Goal: Task Accomplishment & Management: Complete application form

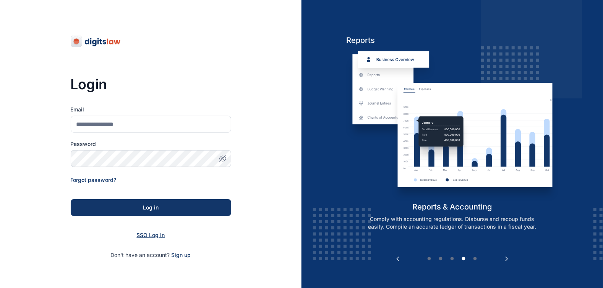
click at [146, 233] on span "SSO Log in" at bounding box center [151, 234] width 28 height 6
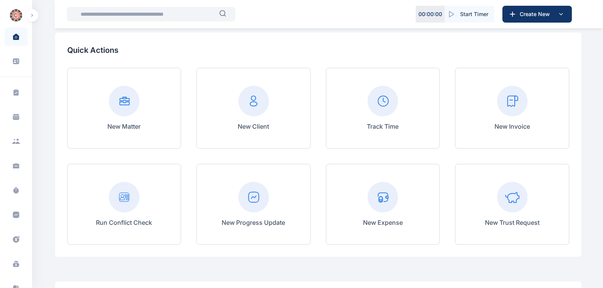
scroll to position [45, 0]
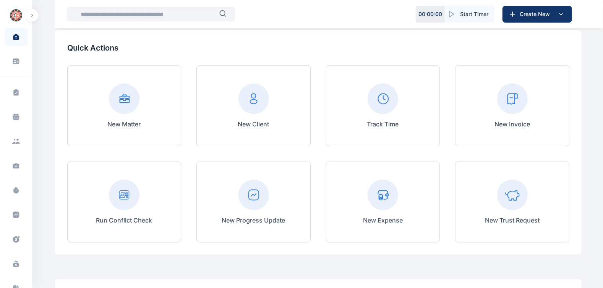
click at [476, 119] on div "New Invoice" at bounding box center [512, 105] width 114 height 81
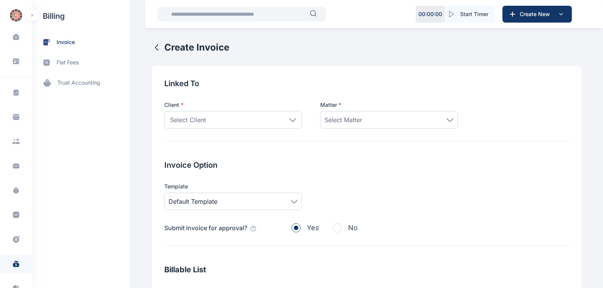
click at [289, 119] on icon at bounding box center [292, 119] width 7 height 3
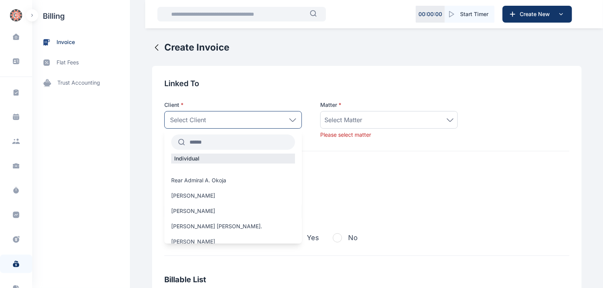
click at [200, 143] on input "text" at bounding box center [240, 142] width 110 height 14
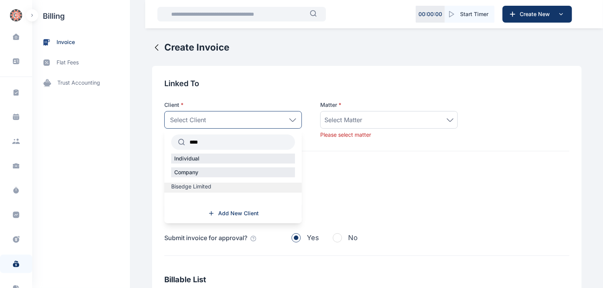
type input "****"
click at [201, 184] on span "Bisedge Limited" at bounding box center [191, 186] width 40 height 8
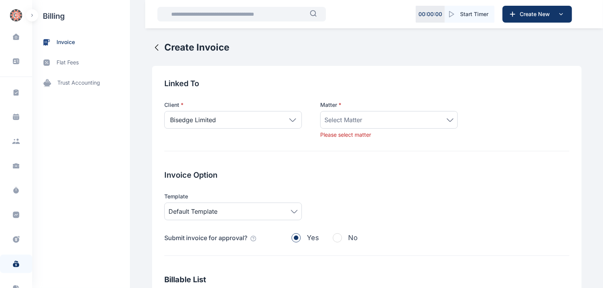
click at [445, 117] on div "Select Matter" at bounding box center [389, 119] width 129 height 9
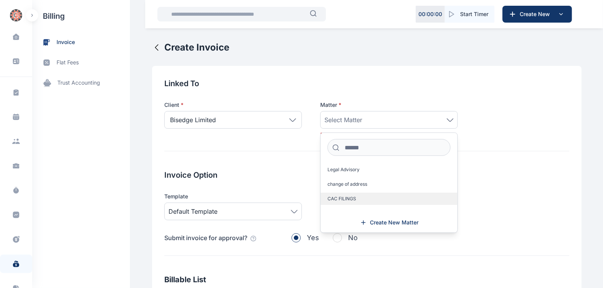
click at [359, 204] on label "CAC FILINGS" at bounding box center [389, 198] width 137 height 12
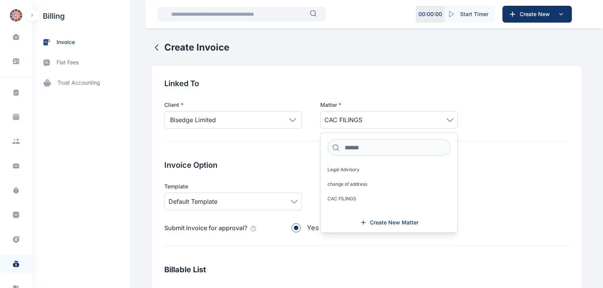
click at [276, 199] on span "Default Template" at bounding box center [233, 201] width 129 height 9
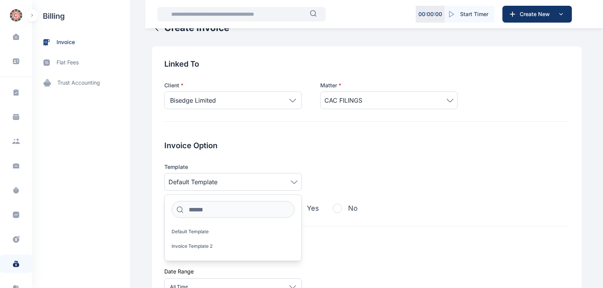
scroll to position [21, 0]
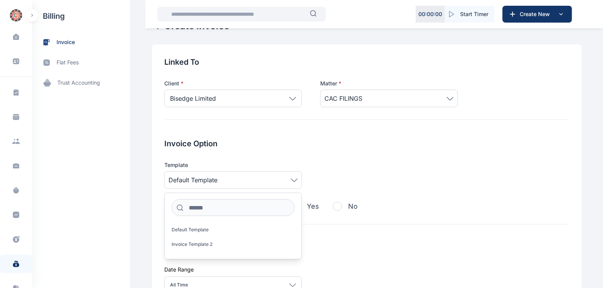
click at [304, 175] on div "Template Default Template Default Template Invoice Template 2" at bounding box center [366, 175] width 405 height 28
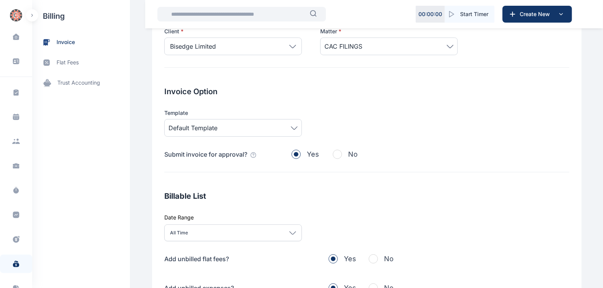
scroll to position [74, 0]
click at [289, 230] on icon at bounding box center [292, 231] width 7 height 3
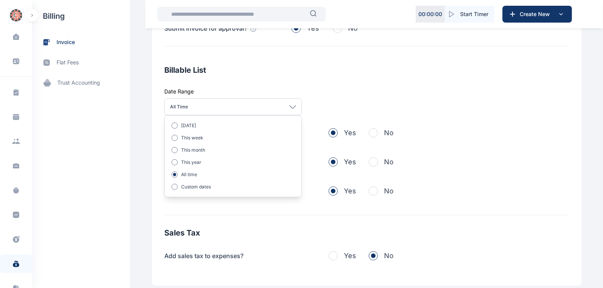
scroll to position [200, 0]
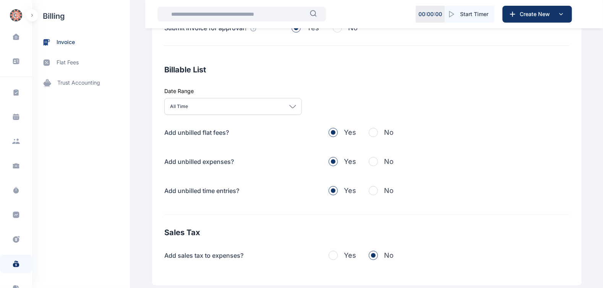
click at [275, 221] on div "Linked To Client * Bisedge Limited **** Individual Company Bisedge Limited Add …" at bounding box center [367, 75] width 430 height 419
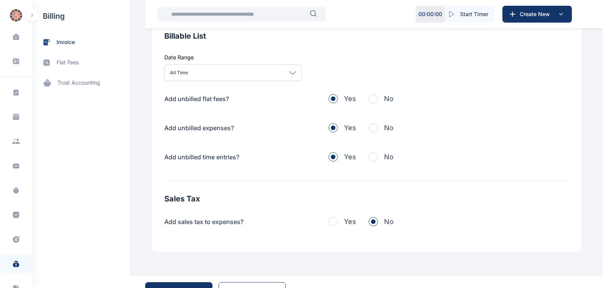
scroll to position [238, 0]
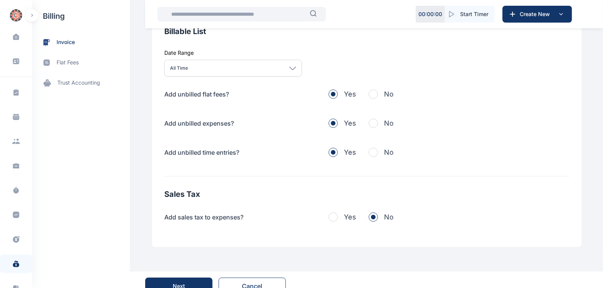
click at [292, 63] on div "All Time" at bounding box center [233, 68] width 138 height 17
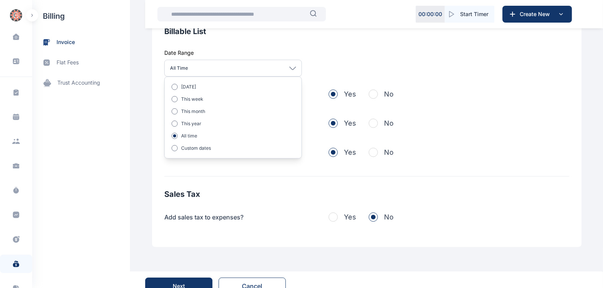
click at [172, 85] on div at bounding box center [175, 87] width 6 height 6
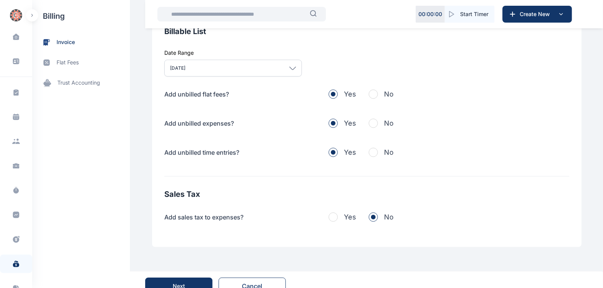
click at [312, 56] on div "Billable List Date Range [DATE] [DATE] This week This month This year All time …" at bounding box center [366, 101] width 405 height 150
click at [371, 122] on span "button" at bounding box center [373, 123] width 9 height 9
click at [373, 153] on span "button" at bounding box center [373, 152] width 9 height 9
click at [372, 91] on span "button" at bounding box center [373, 93] width 9 height 9
click at [279, 69] on div "[DATE]" at bounding box center [233, 68] width 138 height 17
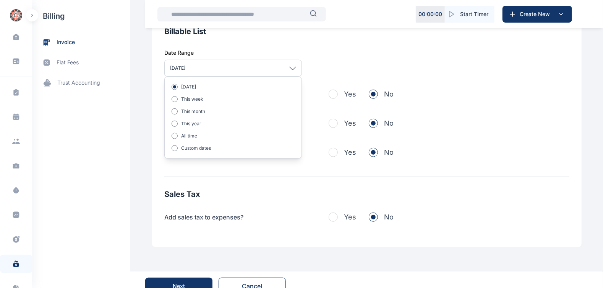
click at [184, 135] on p "All time" at bounding box center [189, 136] width 16 height 6
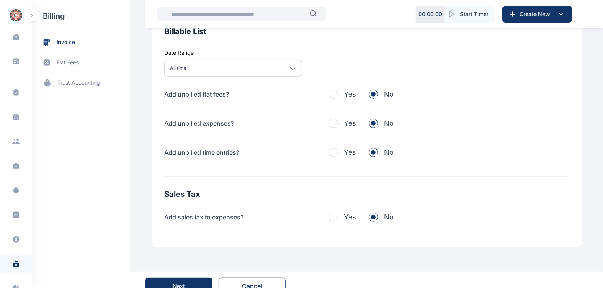
click at [277, 177] on div "Linked To Client * Bisedge Limited **** Individual Company Bisedge Limited Add …" at bounding box center [367, 37] width 430 height 419
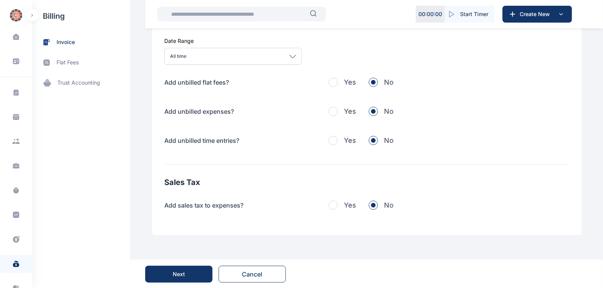
click at [190, 270] on button "Next" at bounding box center [178, 273] width 67 height 17
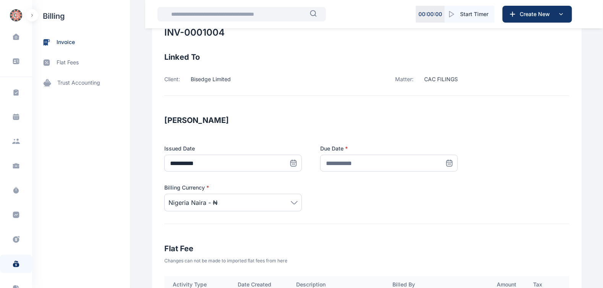
scroll to position [0, 0]
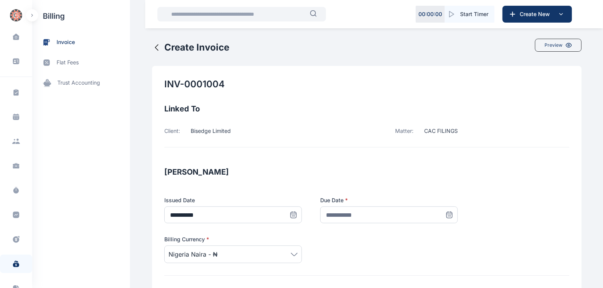
click at [297, 215] on icon at bounding box center [294, 215] width 8 height 8
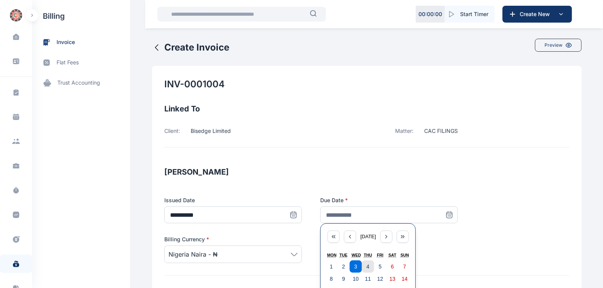
click at [367, 266] on button "4" at bounding box center [368, 266] width 12 height 12
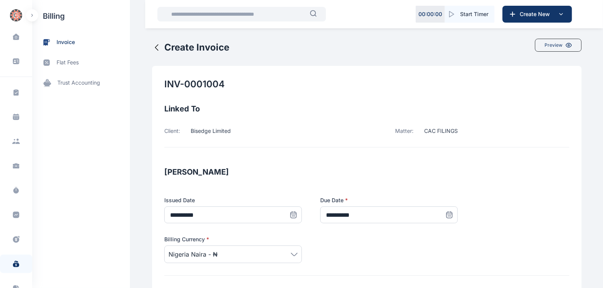
click at [297, 214] on icon at bounding box center [294, 215] width 8 height 8
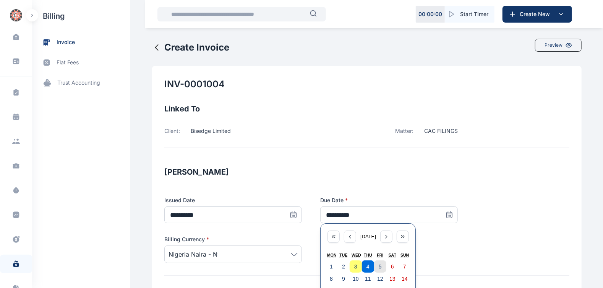
click at [374, 266] on button "5" at bounding box center [380, 266] width 12 height 12
type input "**********"
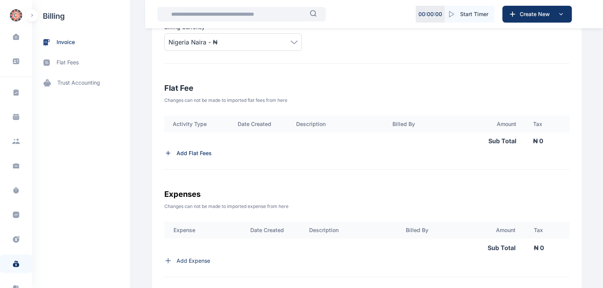
scroll to position [213, 0]
click at [201, 153] on p "Add Flat Fees" at bounding box center [194, 152] width 35 height 8
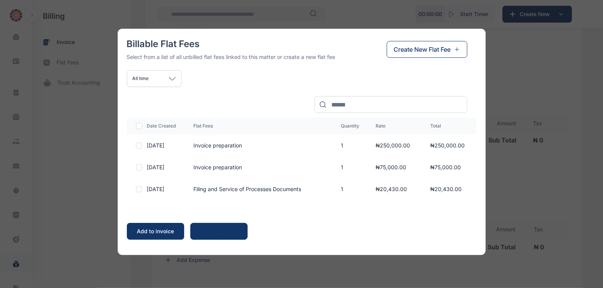
click at [399, 169] on td "₦75,000.00" at bounding box center [394, 167] width 55 height 22
click at [367, 166] on td "1" at bounding box center [349, 167] width 35 height 22
click at [392, 166] on td "₦75,000.00" at bounding box center [394, 167] width 55 height 22
click at [137, 169] on div at bounding box center [139, 167] width 6 height 6
click at [166, 233] on div "Add to invoice" at bounding box center [155, 231] width 42 height 8
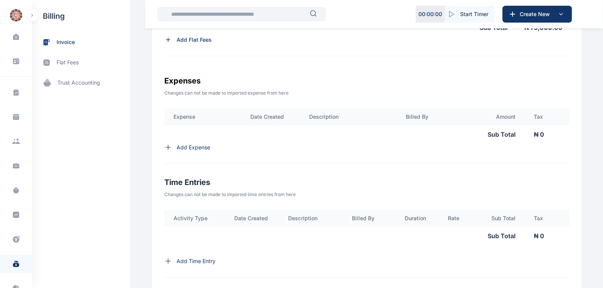
scroll to position [372, 0]
click at [177, 150] on p "Add Expense" at bounding box center [194, 147] width 34 height 8
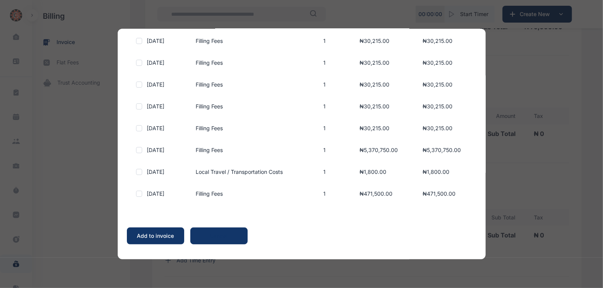
scroll to position [0, 0]
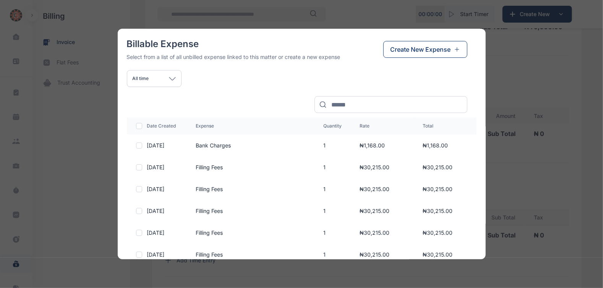
click at [419, 49] on span "Create New Expense" at bounding box center [421, 49] width 60 height 9
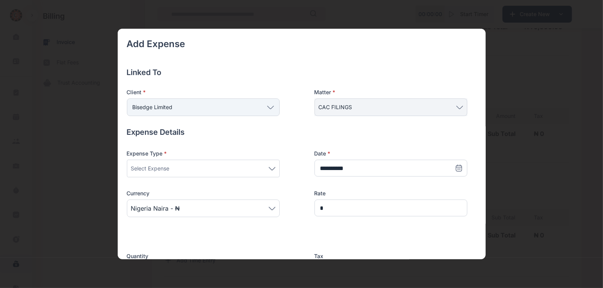
click at [262, 174] on div "Select Expense" at bounding box center [203, 168] width 153 height 18
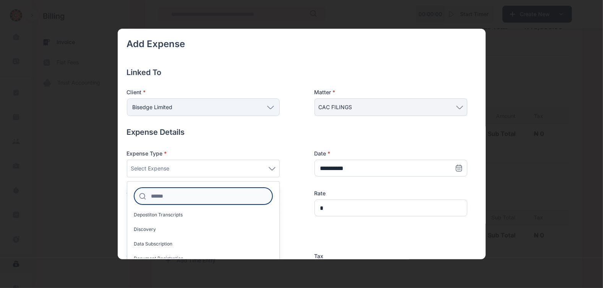
click at [187, 192] on input at bounding box center [203, 195] width 138 height 17
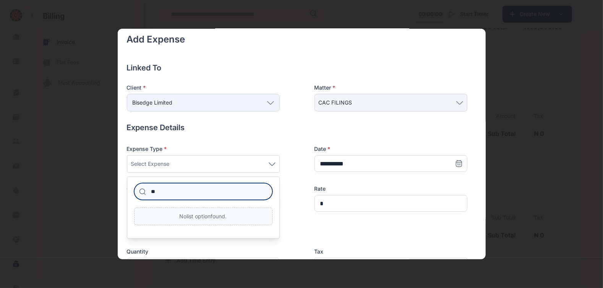
type input "*"
type input "**"
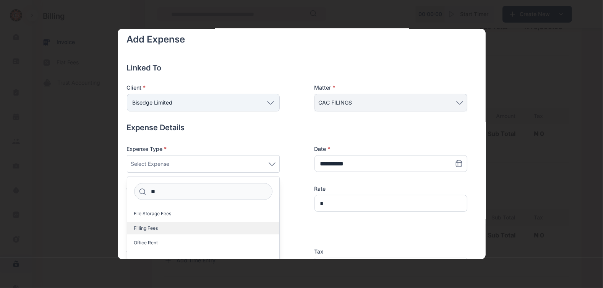
click at [155, 222] on label "Filling Fees" at bounding box center [203, 228] width 152 height 12
click at [169, 231] on label "Filling Fees" at bounding box center [203, 228] width 152 height 12
click at [160, 229] on label "Filling Fees" at bounding box center [203, 228] width 152 height 12
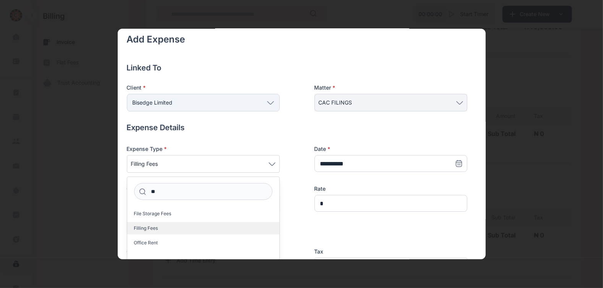
click at [195, 231] on label "Filling Fees" at bounding box center [203, 228] width 152 height 12
click at [270, 167] on span "Filling Fees" at bounding box center [203, 163] width 145 height 9
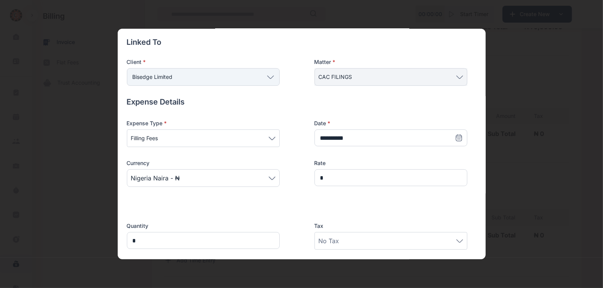
click at [325, 165] on label "Rate" at bounding box center [391, 163] width 153 height 8
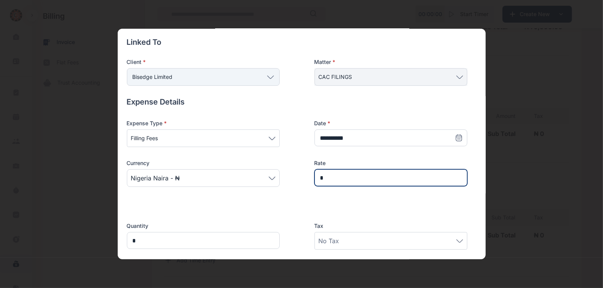
click at [325, 174] on input "*" at bounding box center [391, 177] width 153 height 17
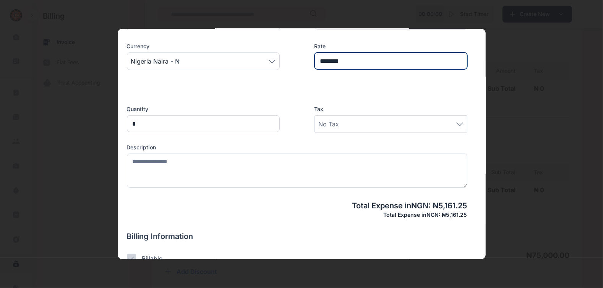
scroll to position [147, 0]
type input "********"
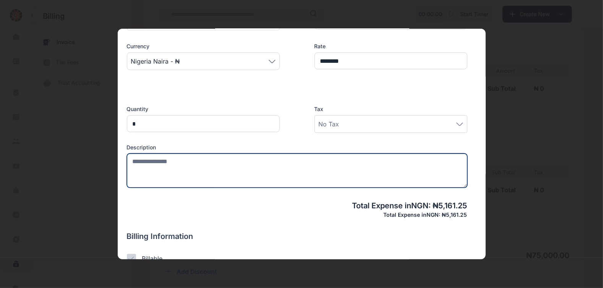
click at [138, 157] on textarea at bounding box center [297, 170] width 341 height 34
type textarea "*"
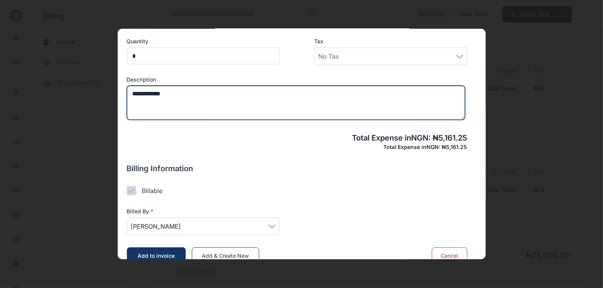
scroll to position [227, 0]
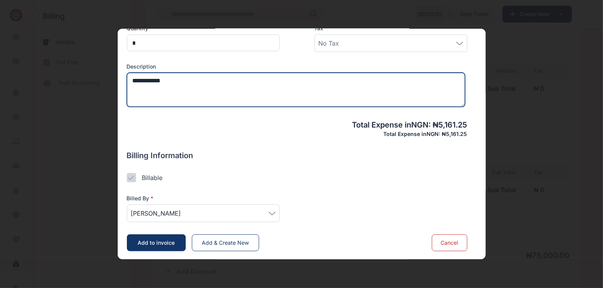
type textarea "**********"
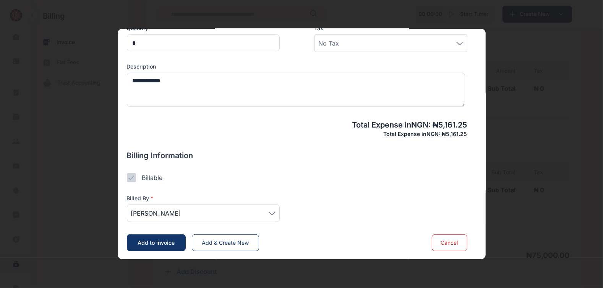
click at [273, 210] on span "[PERSON_NAME]" at bounding box center [203, 212] width 145 height 9
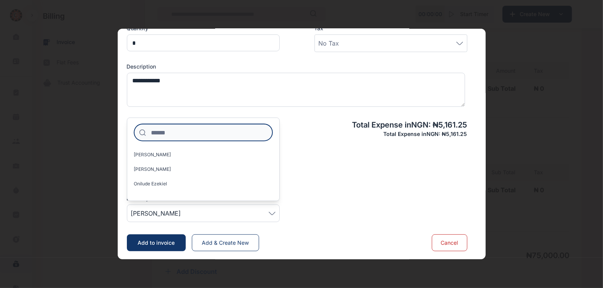
click at [201, 134] on input at bounding box center [203, 132] width 138 height 17
type input "*"
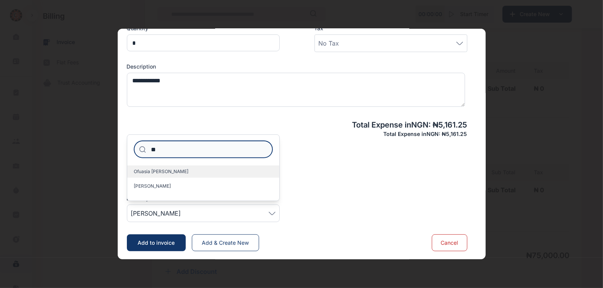
type input "*"
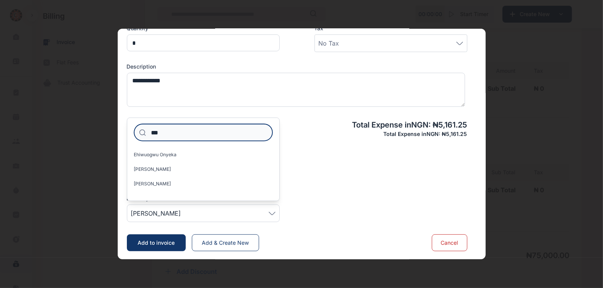
type input "***"
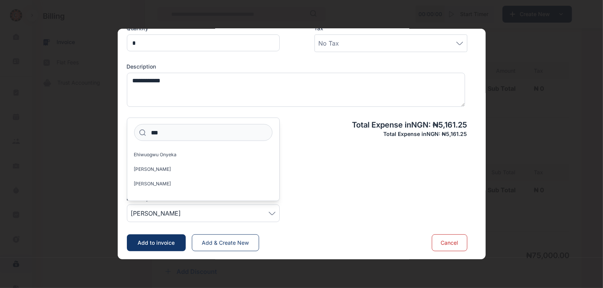
click at [165, 185] on span "[PERSON_NAME]" at bounding box center [152, 183] width 37 height 6
click at [162, 184] on span "[PERSON_NAME]" at bounding box center [152, 183] width 37 height 6
click at [349, 211] on div "Billed By * [PERSON_NAME] *** [PERSON_NAME] [PERSON_NAME]-Ezeagwu Onyinye [PERS…" at bounding box center [297, 202] width 341 height 40
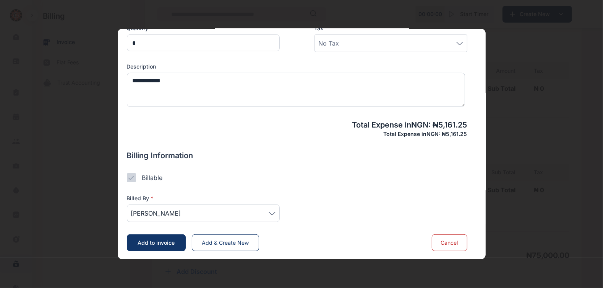
click at [162, 244] on span "Add to invoice" at bounding box center [156, 242] width 37 height 6
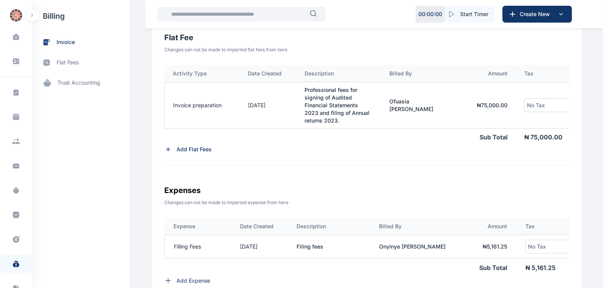
scroll to position [262, 0]
click at [319, 122] on td "Professional fees for signing of Audited Financial Statements 2023 and filing o…" at bounding box center [338, 105] width 85 height 46
click at [315, 115] on td "Professional fees for signing of Audited Financial Statements 2023 and filing o…" at bounding box center [338, 105] width 85 height 46
click at [309, 115] on td "Professional fees for signing of Audited Financial Statements 2023 and filing o…" at bounding box center [338, 105] width 85 height 46
click at [306, 119] on td "Professional fees for signing of Audited Financial Statements 2023 and filing o…" at bounding box center [338, 105] width 85 height 46
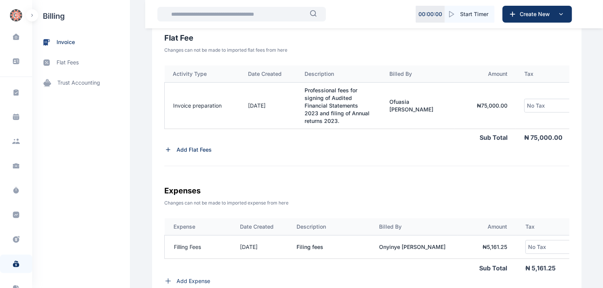
scroll to position [0, 49]
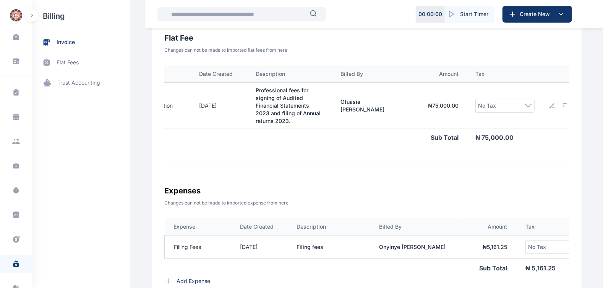
click at [549, 102] on icon at bounding box center [552, 105] width 6 height 6
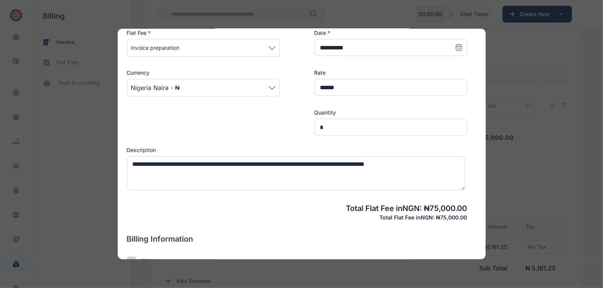
scroll to position [121, 0]
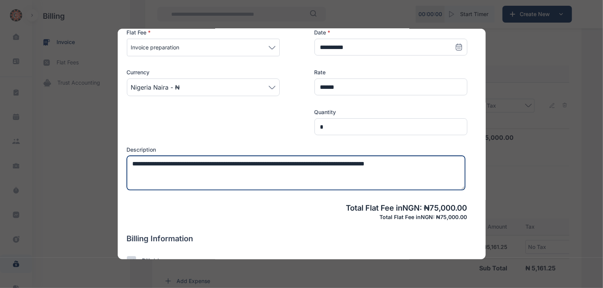
click at [421, 164] on textarea "**********" at bounding box center [296, 173] width 338 height 34
click at [324, 162] on textarea "**********" at bounding box center [296, 173] width 338 height 34
click at [423, 161] on textarea "**********" at bounding box center [296, 173] width 338 height 34
type textarea "**********"
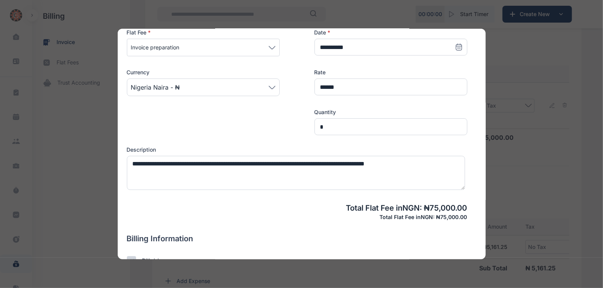
click at [195, 64] on div "Currency [GEOGRAPHIC_DATA] Naira - ₦" at bounding box center [203, 76] width 153 height 40
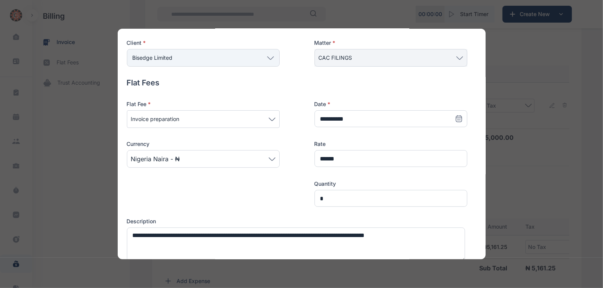
scroll to position [48, 0]
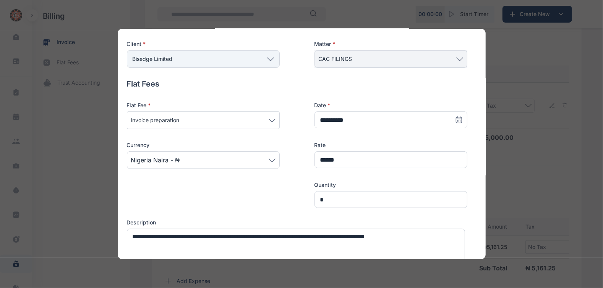
click at [455, 118] on icon at bounding box center [459, 120] width 8 height 8
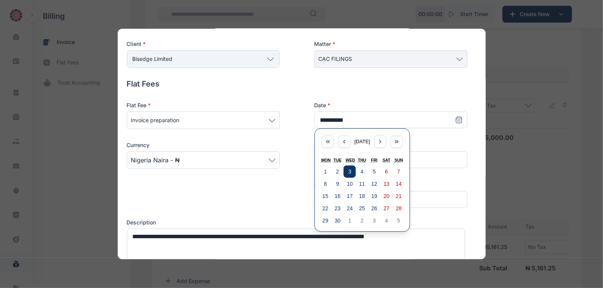
click at [349, 170] on abbr "3" at bounding box center [350, 171] width 3 height 6
type input "**********"
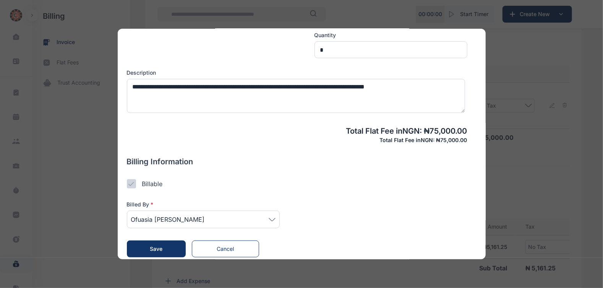
scroll to position [204, 0]
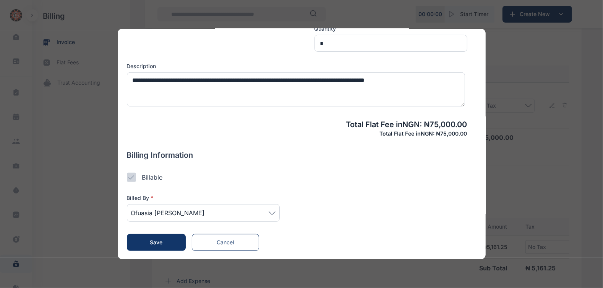
click at [275, 213] on div "Ofuasia [PERSON_NAME]" at bounding box center [203, 213] width 153 height 18
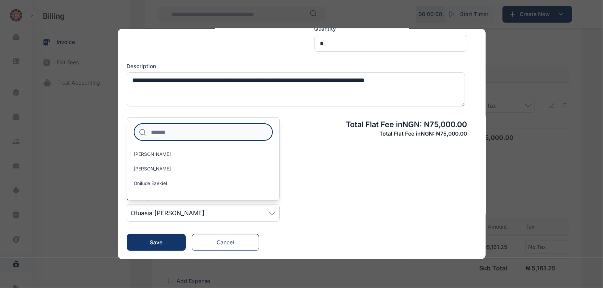
click at [167, 132] on input at bounding box center [203, 131] width 138 height 17
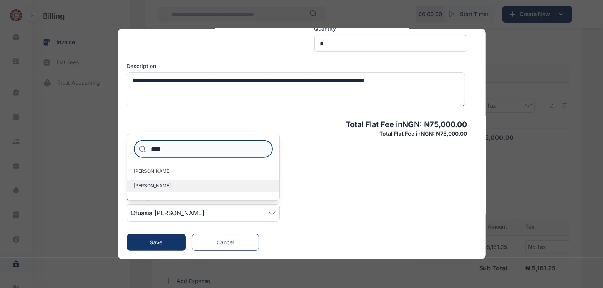
type input "****"
click at [153, 185] on span "[PERSON_NAME]" at bounding box center [152, 185] width 37 height 6
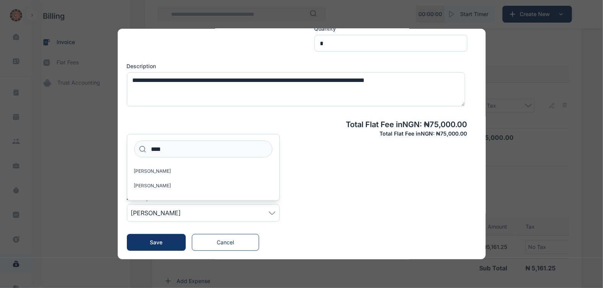
click at [158, 237] on button "Save" at bounding box center [156, 242] width 59 height 17
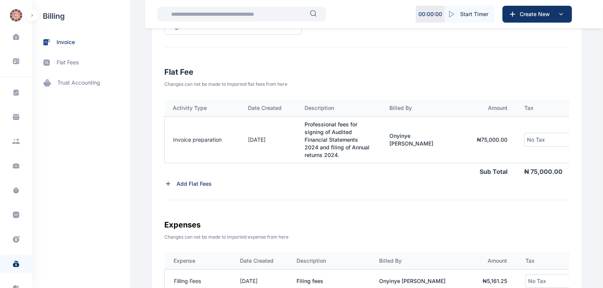
scroll to position [235, 0]
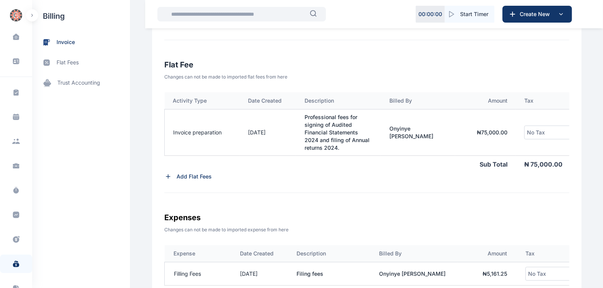
click at [559, 136] on div "No Tax" at bounding box center [554, 132] width 54 height 9
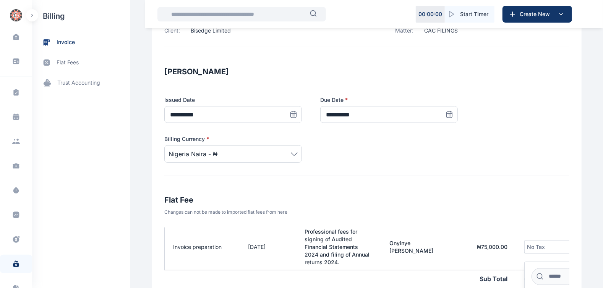
scroll to position [24, 0]
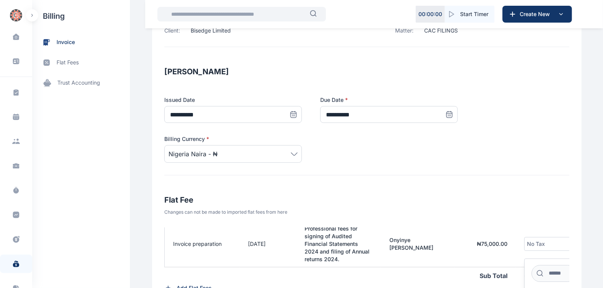
click at [527, 243] on span "No Tax" at bounding box center [536, 243] width 18 height 9
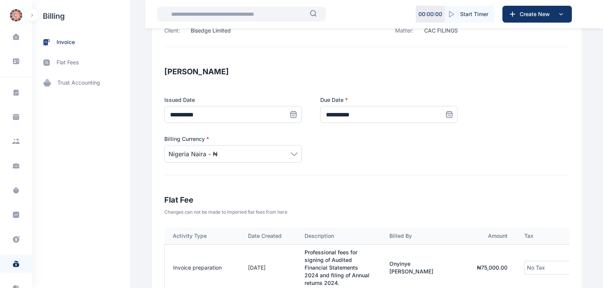
scroll to position [0, 0]
click at [533, 263] on span "No Tax" at bounding box center [536, 267] width 18 height 9
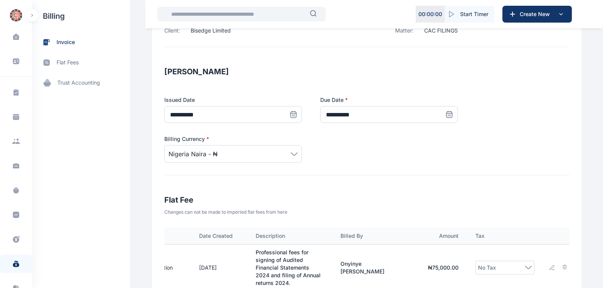
click at [525, 266] on icon at bounding box center [528, 266] width 7 height 3
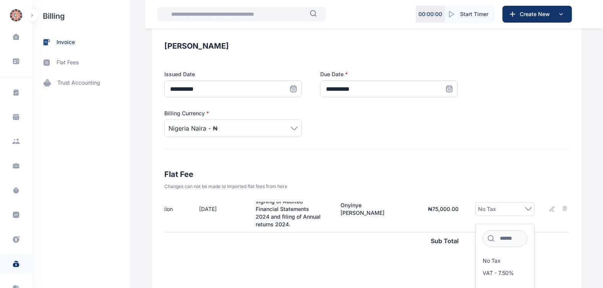
scroll to position [126, 0]
click at [498, 270] on span "VAT - 7.50%" at bounding box center [498, 272] width 31 height 6
click at [444, 262] on div "Activity Type Date Created Description Billed By Amount Tax Invoice preparation…" at bounding box center [366, 251] width 405 height 101
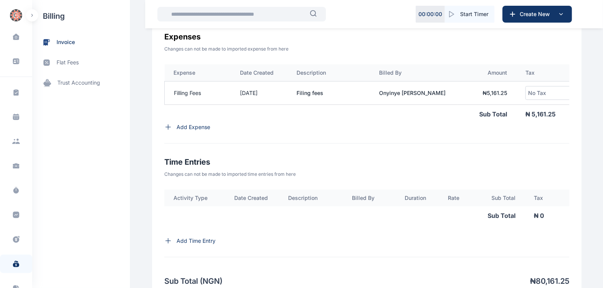
scroll to position [0, 34]
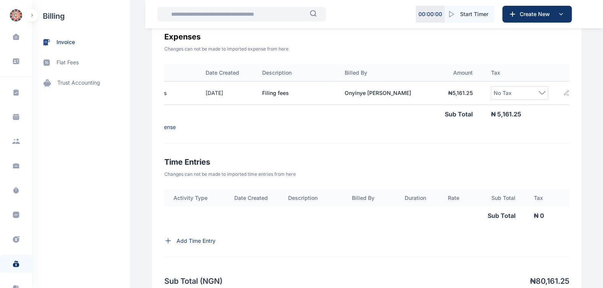
click at [564, 95] on icon at bounding box center [567, 93] width 6 height 6
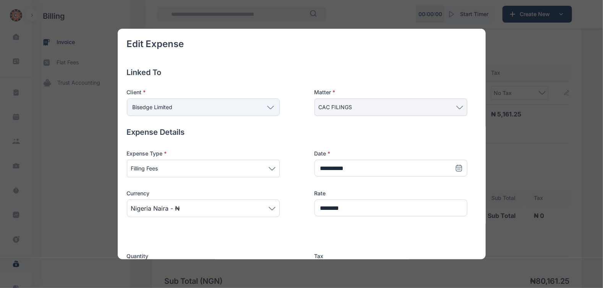
click at [255, 166] on span "Filling Fees" at bounding box center [203, 168] width 145 height 9
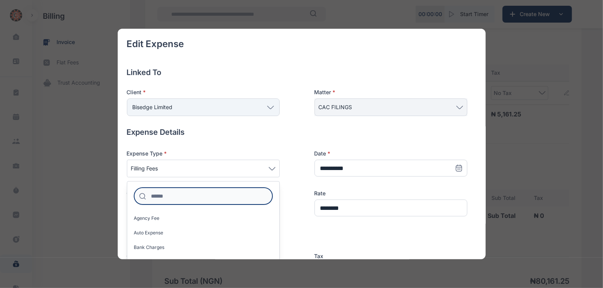
click at [180, 197] on input at bounding box center [203, 195] width 138 height 17
type input "**********"
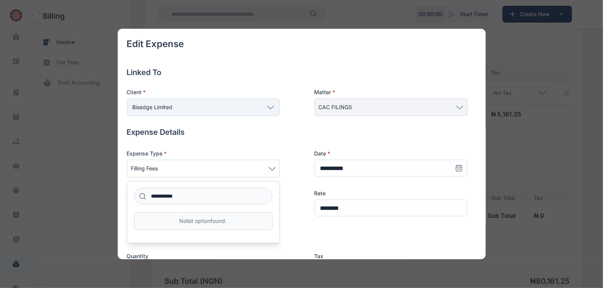
click at [215, 182] on div "**********" at bounding box center [203, 212] width 153 height 62
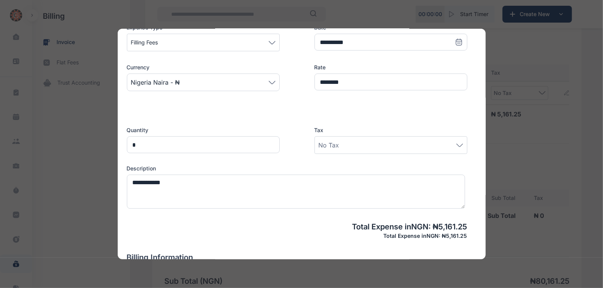
scroll to position [128, 0]
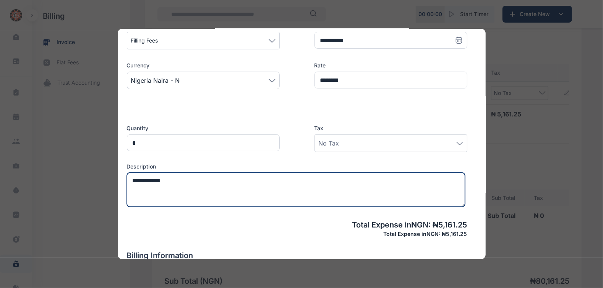
click at [174, 174] on textarea "**********" at bounding box center [296, 189] width 338 height 34
click at [171, 188] on textarea "********" at bounding box center [296, 189] width 338 height 34
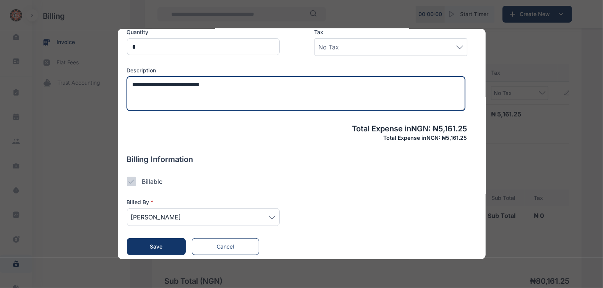
scroll to position [227, 0]
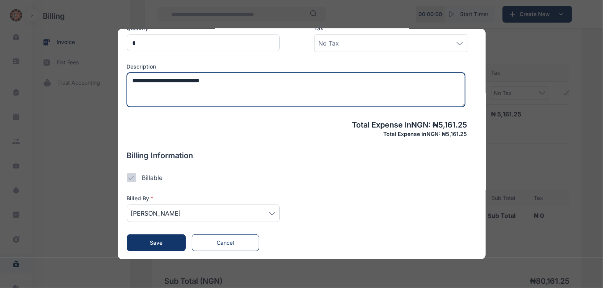
type textarea "**********"
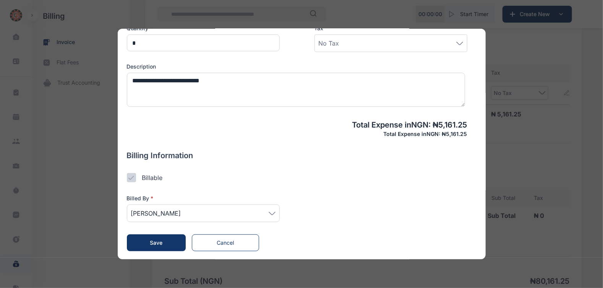
click at [155, 247] on button "Save" at bounding box center [156, 242] width 59 height 17
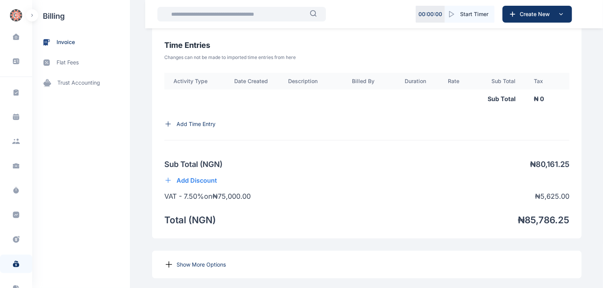
scroll to position [585, 0]
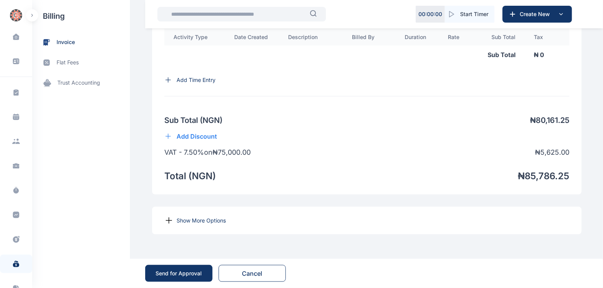
click at [187, 212] on div "Show More Options" at bounding box center [367, 220] width 430 height 28
click at [185, 218] on div "Show More Options" at bounding box center [367, 220] width 430 height 28
click at [166, 222] on icon at bounding box center [168, 220] width 9 height 9
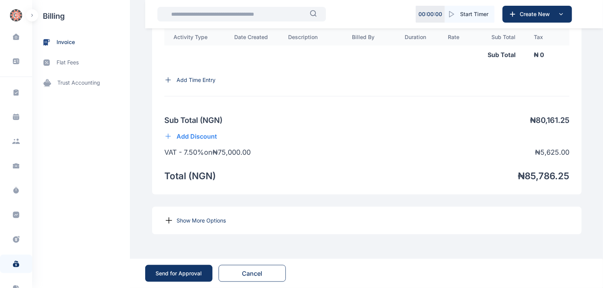
drag, startPoint x: 165, startPoint y: 222, endPoint x: 323, endPoint y: 250, distance: 160.4
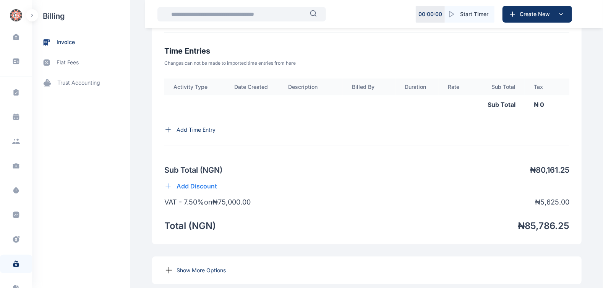
scroll to position [588, 0]
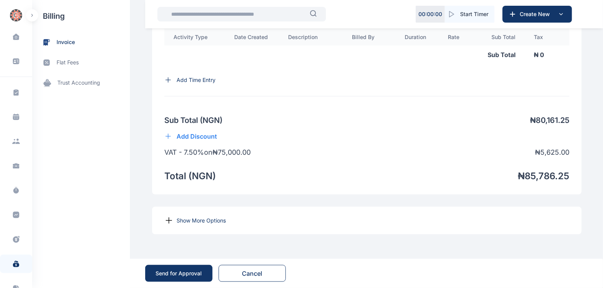
click at [203, 221] on p "Show More Options" at bounding box center [201, 220] width 49 height 8
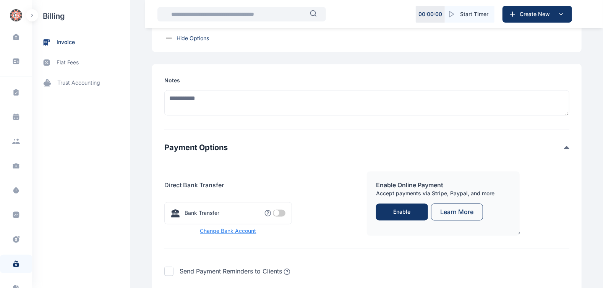
scroll to position [760, 0]
click at [280, 216] on span at bounding box center [279, 212] width 13 height 7
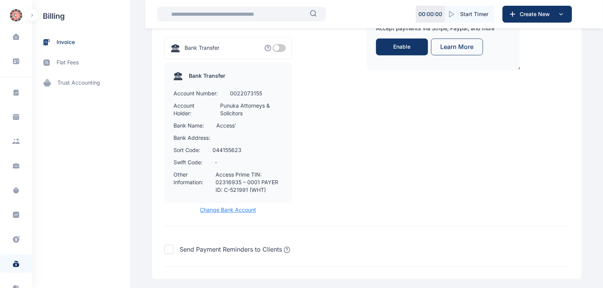
scroll to position [979, 0]
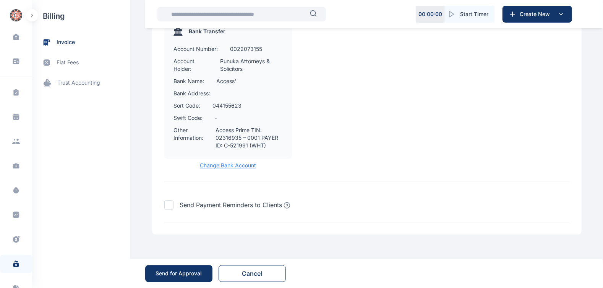
click at [186, 271] on div "Send for Approval" at bounding box center [179, 273] width 46 height 8
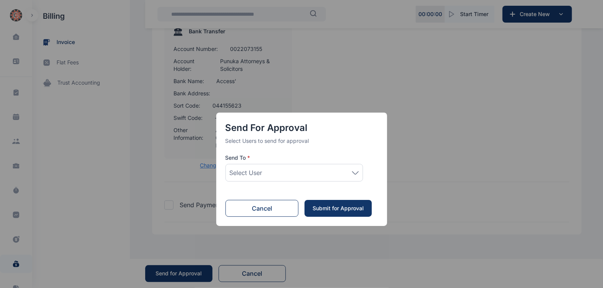
click at [357, 171] on icon at bounding box center [355, 172] width 7 height 3
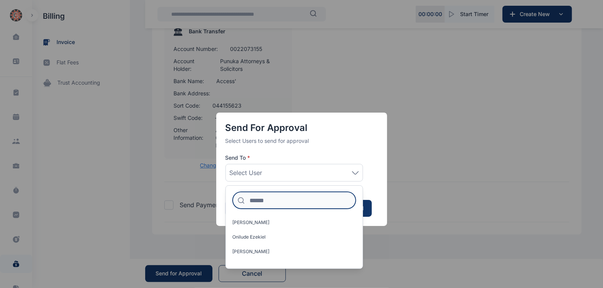
click at [275, 198] on input at bounding box center [294, 200] width 123 height 17
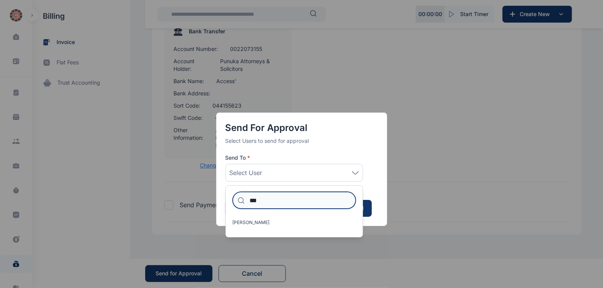
type input "***"
click at [265, 232] on div "*** [PERSON_NAME]" at bounding box center [295, 211] width 138 height 52
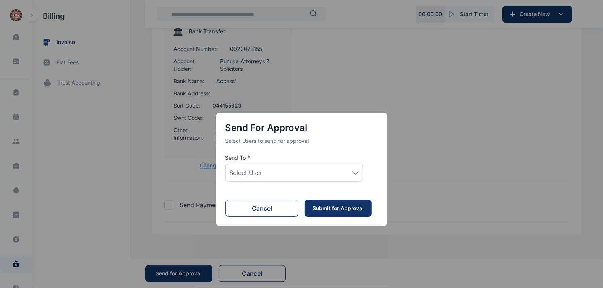
click at [346, 176] on div "Select User" at bounding box center [294, 172] width 129 height 9
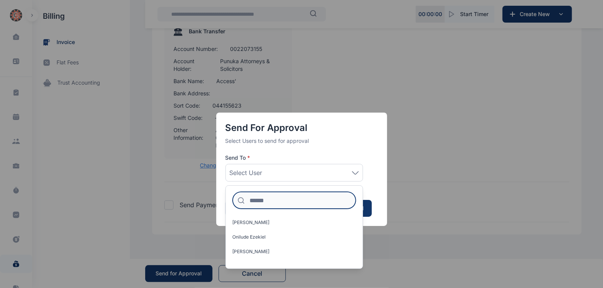
click at [278, 198] on input at bounding box center [294, 200] width 123 height 17
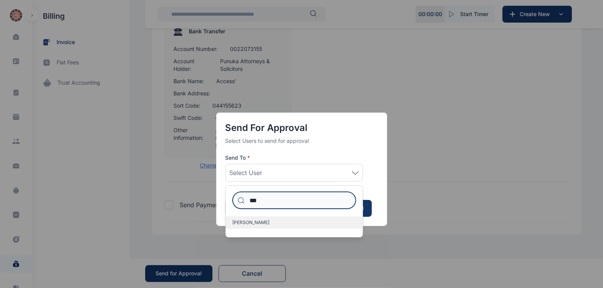
type input "***"
click at [271, 226] on label "[PERSON_NAME]" at bounding box center [294, 222] width 137 height 12
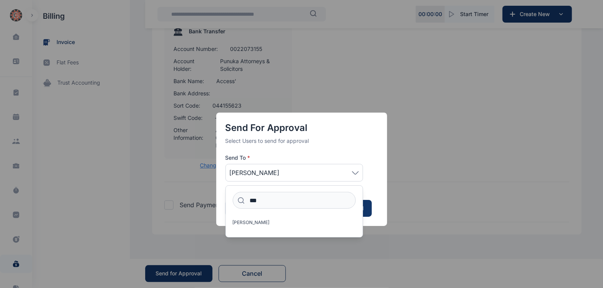
click at [377, 182] on div "Send for Approval Select Users to send for approval Send To * [PERSON_NAME] ***…" at bounding box center [301, 168] width 171 height 113
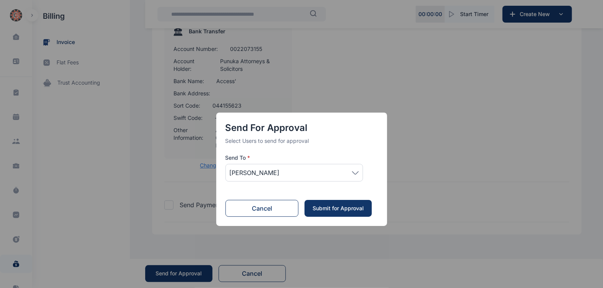
click at [333, 204] on div "Submit for Approval" at bounding box center [338, 208] width 52 height 8
